Goal: Task Accomplishment & Management: Manage account settings

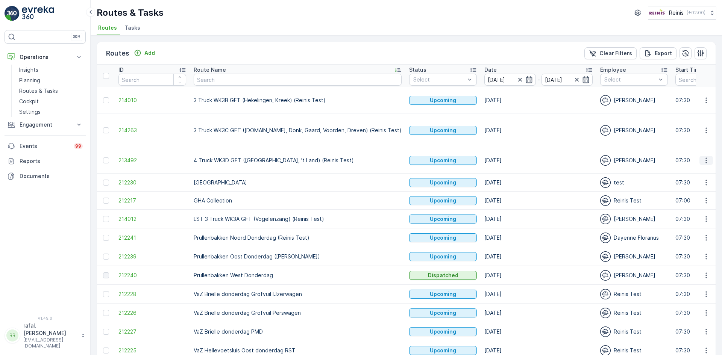
click at [707, 157] on icon "button" at bounding box center [706, 161] width 8 height 8
click at [702, 149] on span "See More Details" at bounding box center [689, 153] width 44 height 8
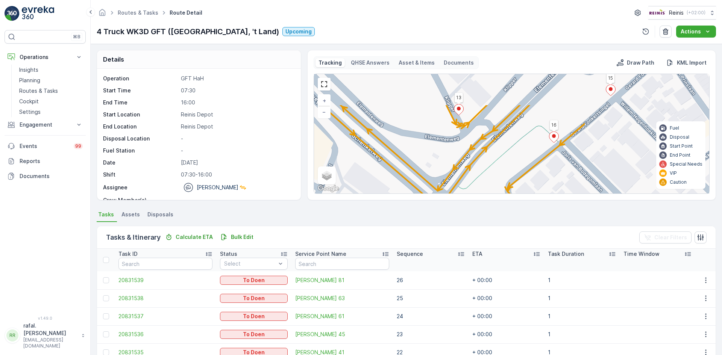
drag, startPoint x: 619, startPoint y: 130, endPoint x: 456, endPoint y: 173, distance: 168.5
click at [456, 173] on div "33 34 19 13 16 18 17 34 4 3 2 32 12 10 11 26 27 9 5 8 7 6 28 25 24 22 23 21 20 …" at bounding box center [511, 134] width 395 height 120
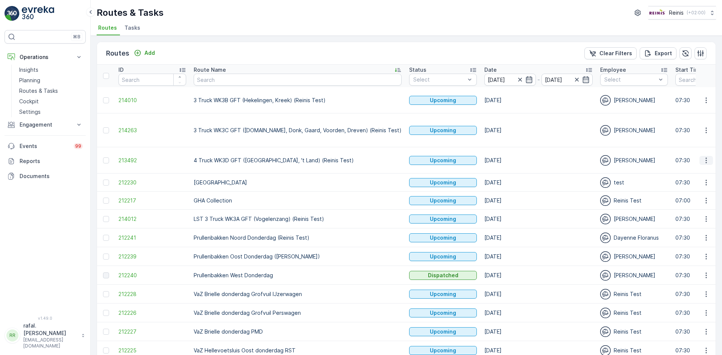
click at [702, 157] on icon "button" at bounding box center [706, 161] width 8 height 8
click at [691, 194] on span "Change Assignee" at bounding box center [689, 195] width 44 height 8
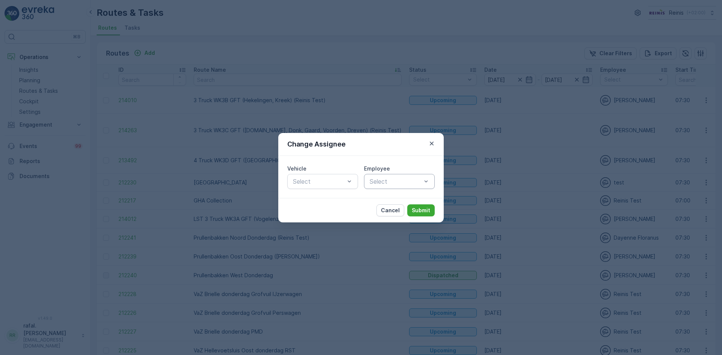
click at [390, 175] on div "Select" at bounding box center [399, 181] width 71 height 15
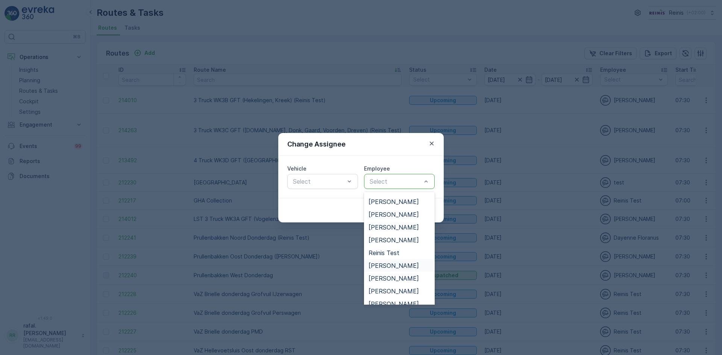
scroll to position [153, 0]
click at [393, 200] on span "[PERSON_NAME]" at bounding box center [394, 200] width 50 height 7
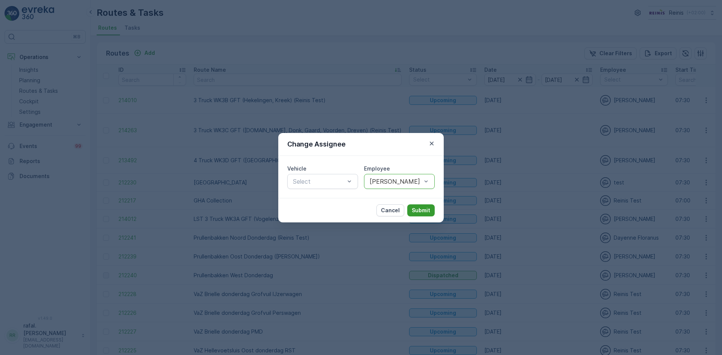
click at [422, 208] on p "Submit" at bounding box center [421, 211] width 18 height 8
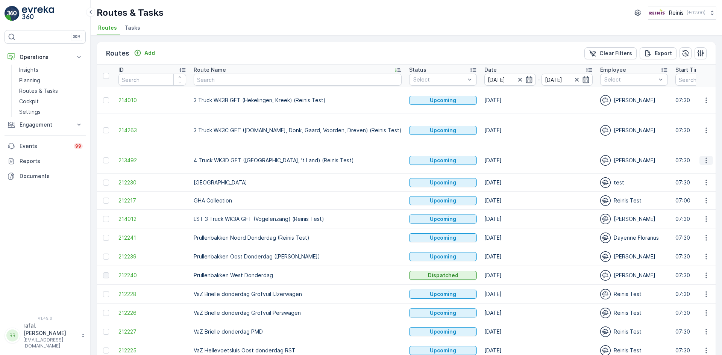
click at [706, 157] on icon "button" at bounding box center [706, 161] width 8 height 8
click at [694, 151] on span "See More Details" at bounding box center [689, 153] width 44 height 8
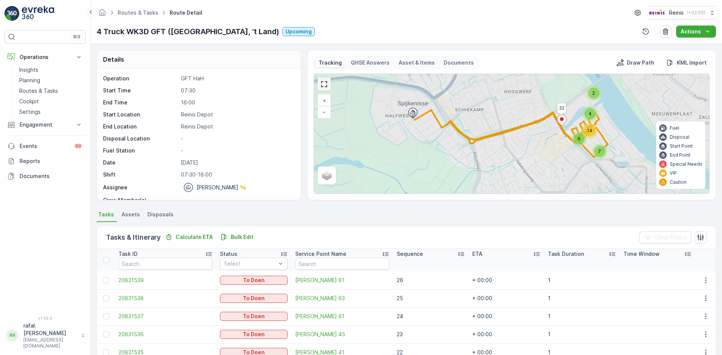
click at [325, 82] on link at bounding box center [324, 84] width 11 height 11
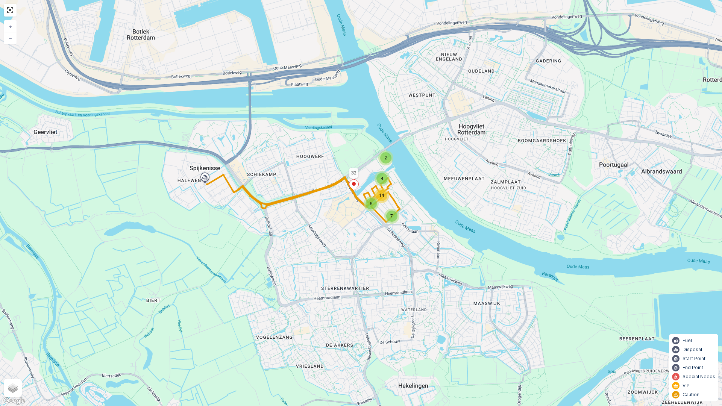
drag, startPoint x: 514, startPoint y: 203, endPoint x: 399, endPoint y: 196, distance: 114.9
click at [438, 200] on div "2 4 7 6 14 32 + − Satellite Roadmap Terrain Hybrid Leaflet Keyboard shortcuts M…" at bounding box center [361, 203] width 722 height 406
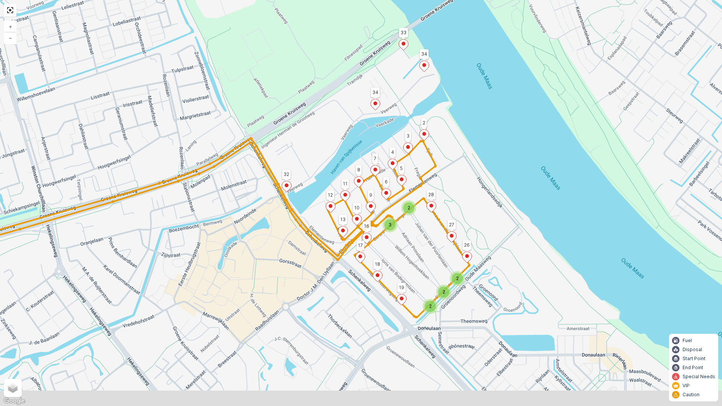
drag, startPoint x: 538, startPoint y: 259, endPoint x: 403, endPoint y: 102, distance: 207.7
click at [512, 207] on div "2 2 2 2 3 32 34 33 34 4 3 2 19 10 12 13 18 16 17 26 27 6 28 5 7 11 9 8 + − Sate…" at bounding box center [361, 203] width 722 height 406
